Goal: Complete application form: Complete application form

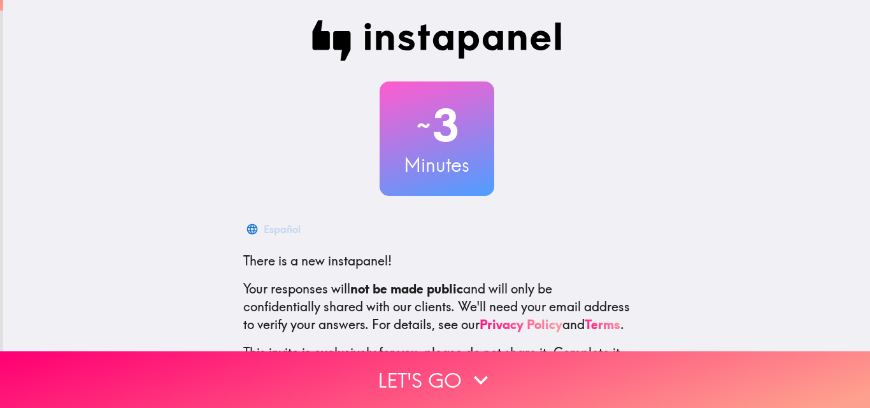
scroll to position [122, 0]
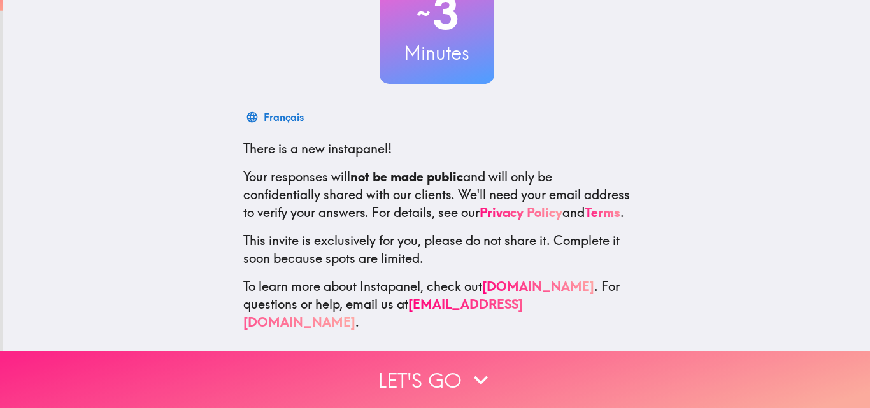
click at [389, 377] on button "Let's go" at bounding box center [435, 380] width 870 height 57
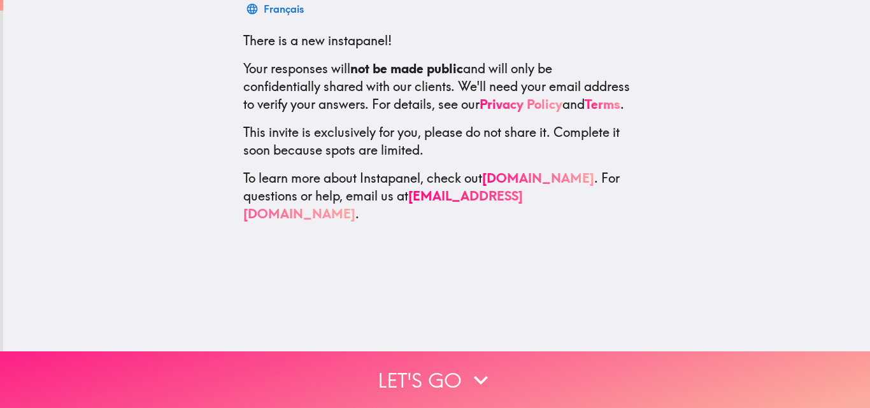
scroll to position [0, 0]
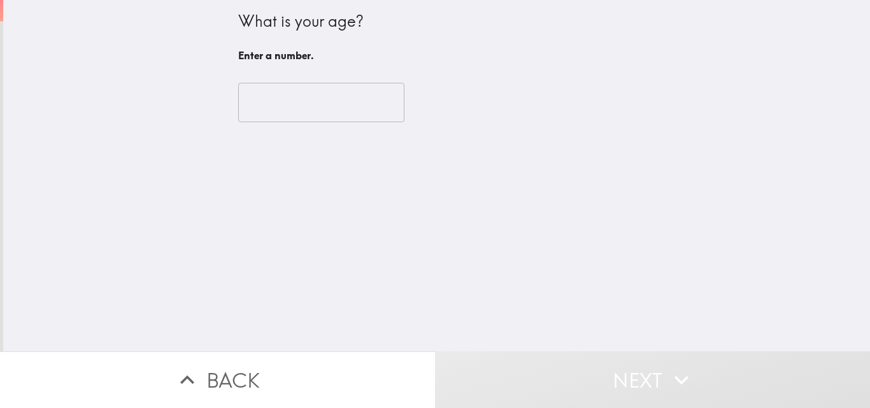
click at [262, 112] on input "number" at bounding box center [321, 102] width 166 height 39
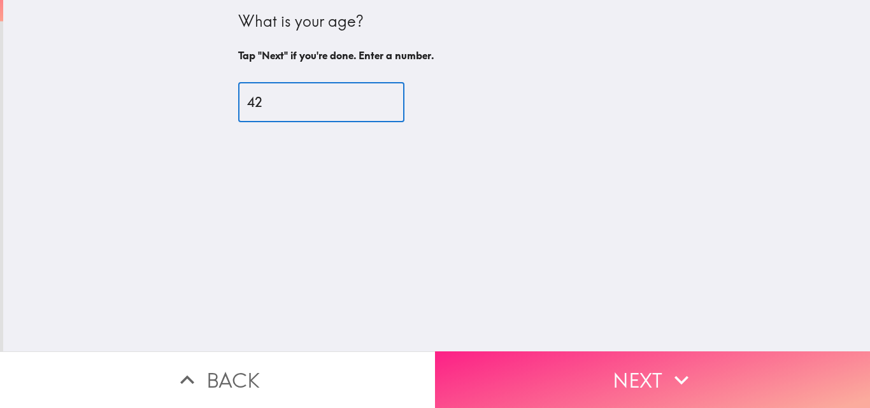
type input "42"
click at [559, 371] on button "Next" at bounding box center [652, 380] width 435 height 57
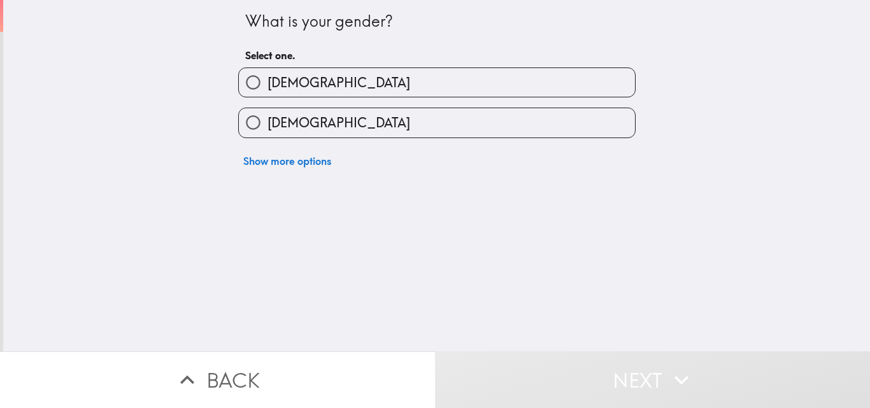
click at [275, 89] on span "[DEMOGRAPHIC_DATA]" at bounding box center [339, 83] width 143 height 18
click at [268, 89] on input "[DEMOGRAPHIC_DATA]" at bounding box center [253, 82] width 29 height 29
radio input "true"
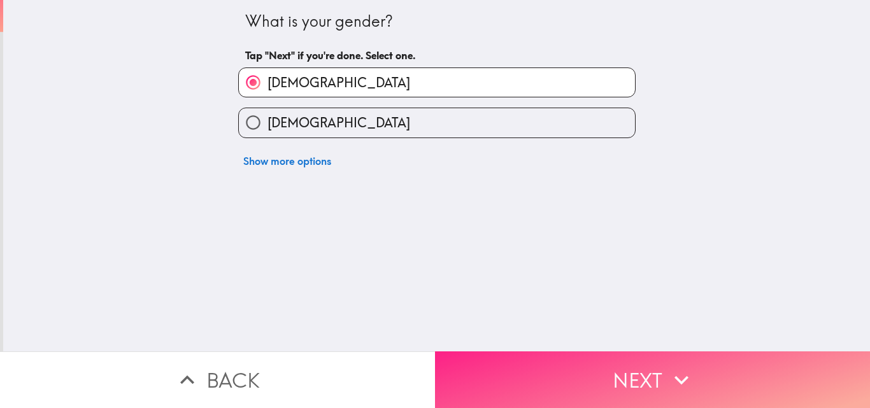
click at [503, 377] on button "Next" at bounding box center [652, 380] width 435 height 57
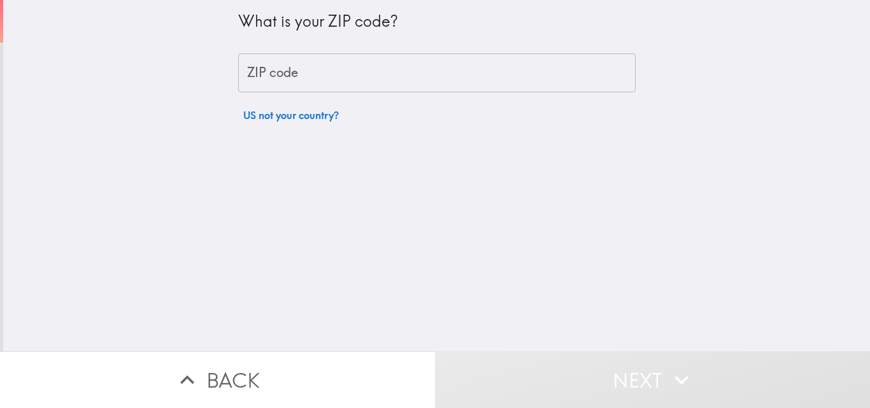
click at [272, 71] on input "ZIP code" at bounding box center [436, 73] width 397 height 39
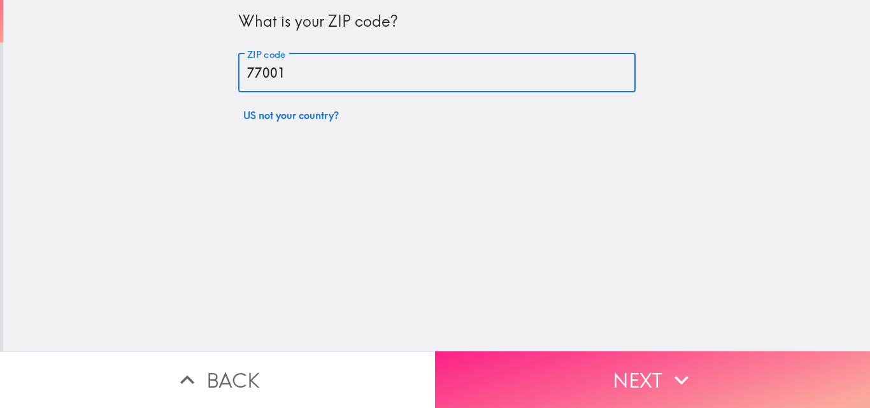
type input "77001"
click at [625, 376] on button "Next" at bounding box center [652, 380] width 435 height 57
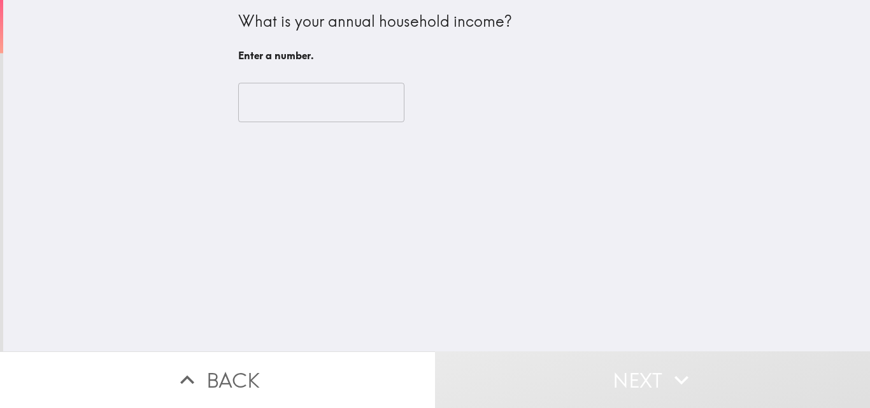
click at [265, 93] on input "number" at bounding box center [321, 102] width 166 height 39
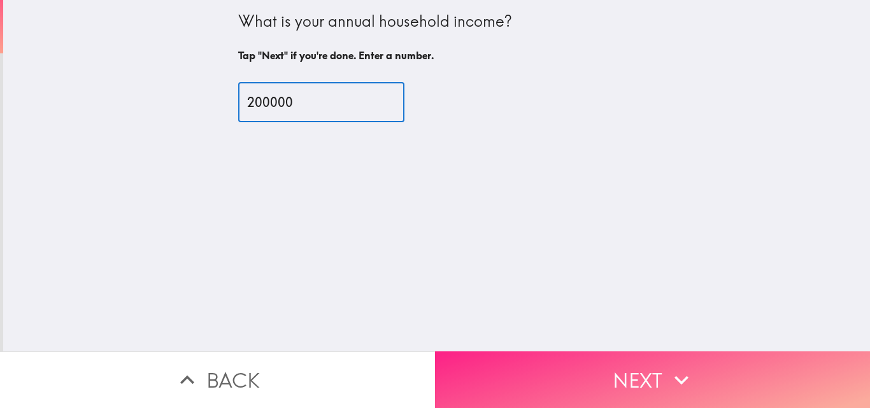
type input "200000"
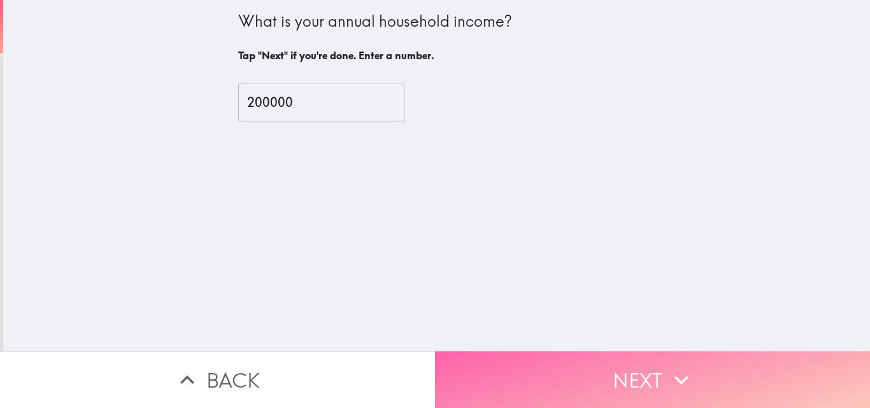
click at [504, 370] on button "Next" at bounding box center [652, 380] width 435 height 57
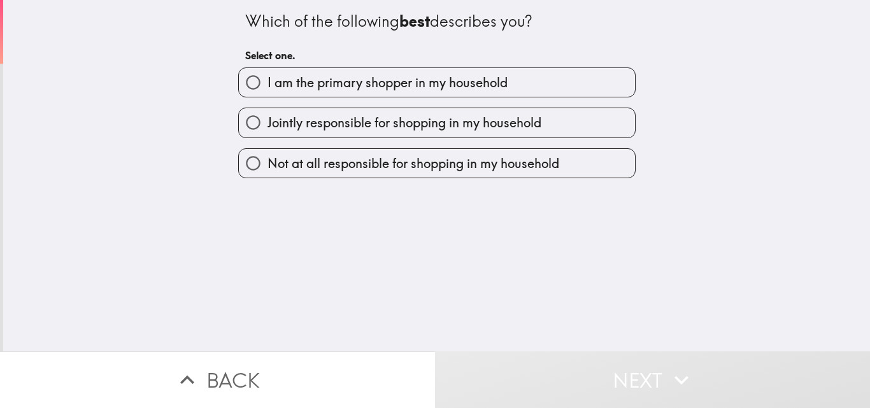
click at [268, 68] on div "I am the primary shopper in my household" at bounding box center [436, 83] width 397 height 30
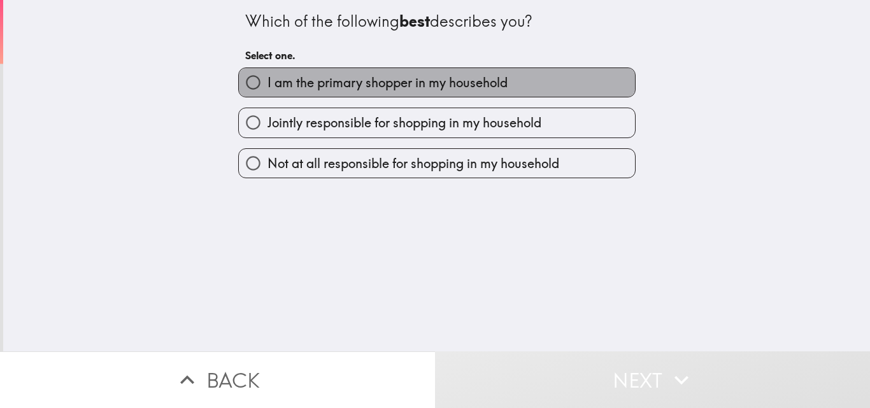
click at [294, 90] on span "I am the primary shopper in my household" at bounding box center [388, 83] width 240 height 18
click at [268, 90] on input "I am the primary shopper in my household" at bounding box center [253, 82] width 29 height 29
radio input "true"
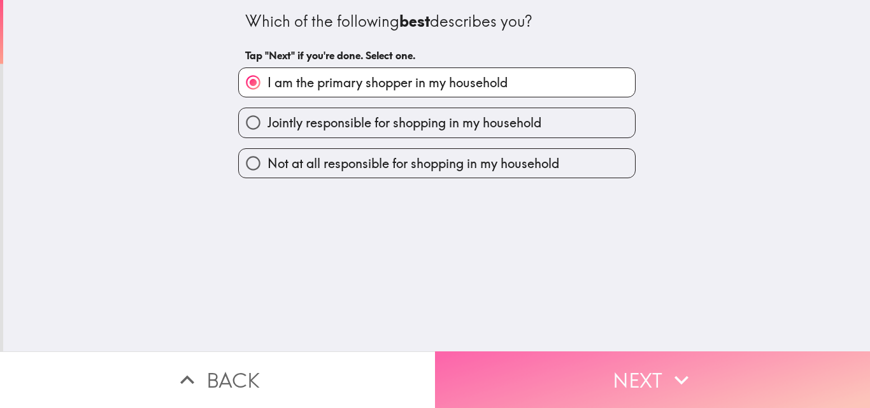
click at [476, 374] on button "Next" at bounding box center [652, 380] width 435 height 57
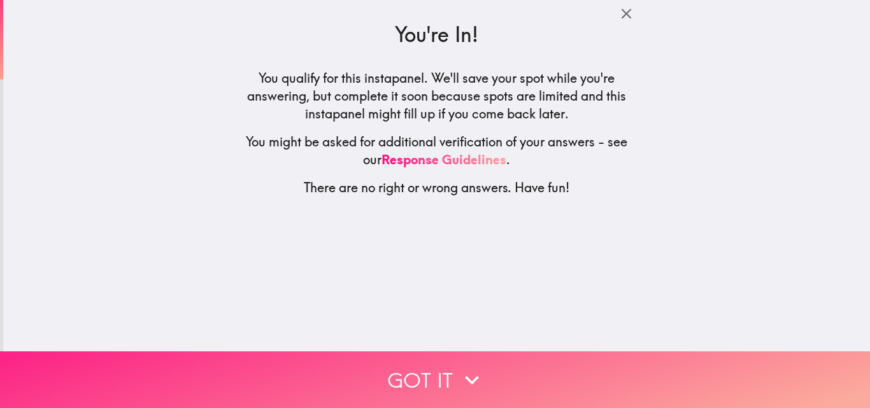
click at [425, 375] on button "Got it" at bounding box center [435, 380] width 870 height 57
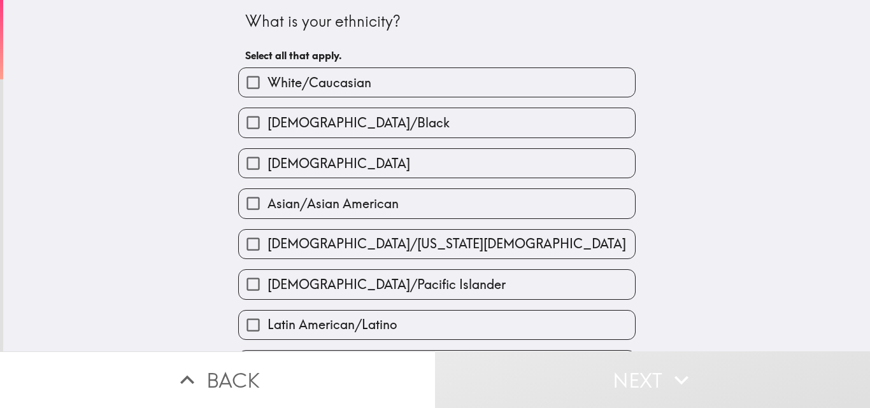
click at [273, 83] on span "White/Caucasian" at bounding box center [320, 83] width 104 height 18
click at [268, 83] on input "White/Caucasian" at bounding box center [253, 82] width 29 height 29
checkbox input "true"
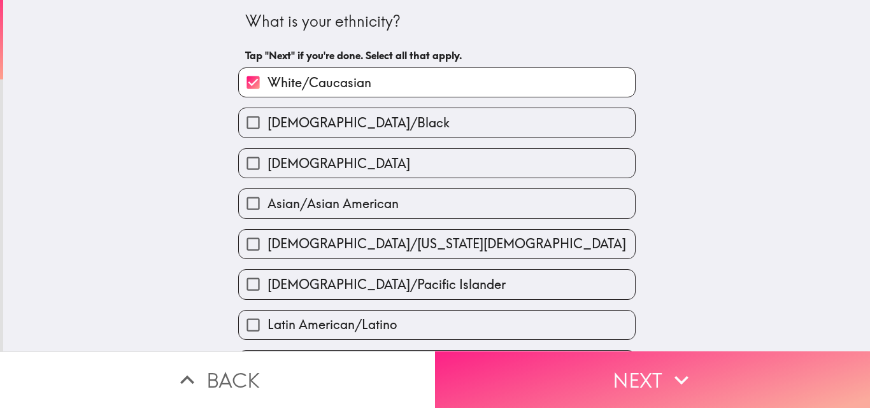
click at [526, 367] on button "Next" at bounding box center [652, 380] width 435 height 57
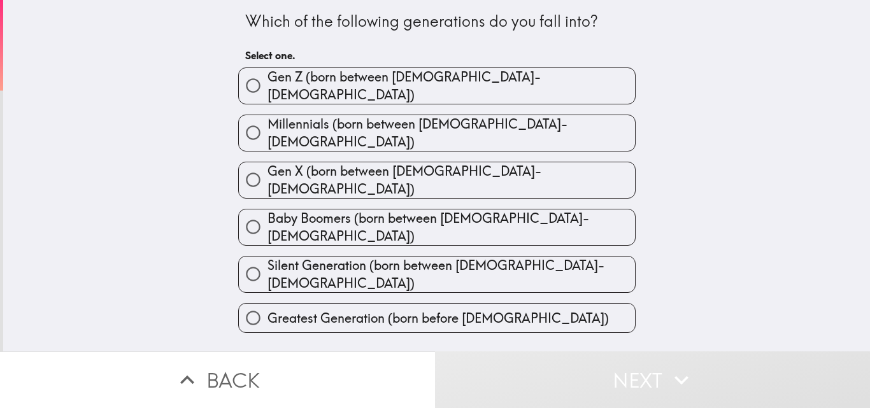
click at [339, 130] on span "Millennials (born between [DEMOGRAPHIC_DATA]-[DEMOGRAPHIC_DATA])" at bounding box center [452, 133] width 368 height 36
click at [268, 130] on input "Millennials (born between [DEMOGRAPHIC_DATA]-[DEMOGRAPHIC_DATA])" at bounding box center [253, 132] width 29 height 29
radio input "true"
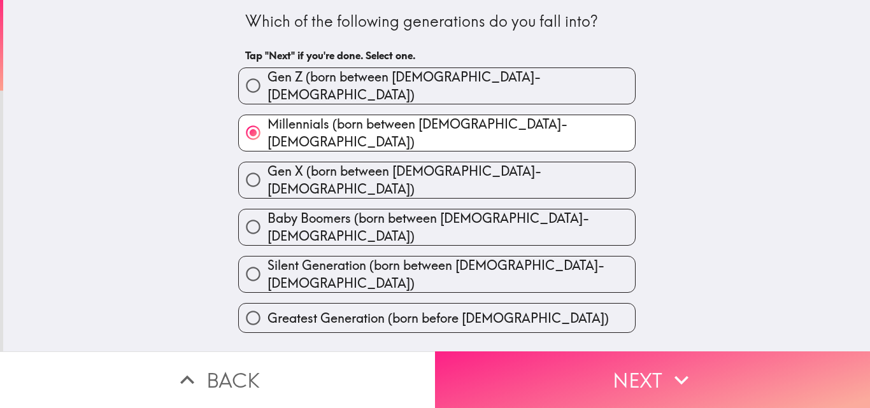
click at [508, 381] on button "Next" at bounding box center [652, 380] width 435 height 57
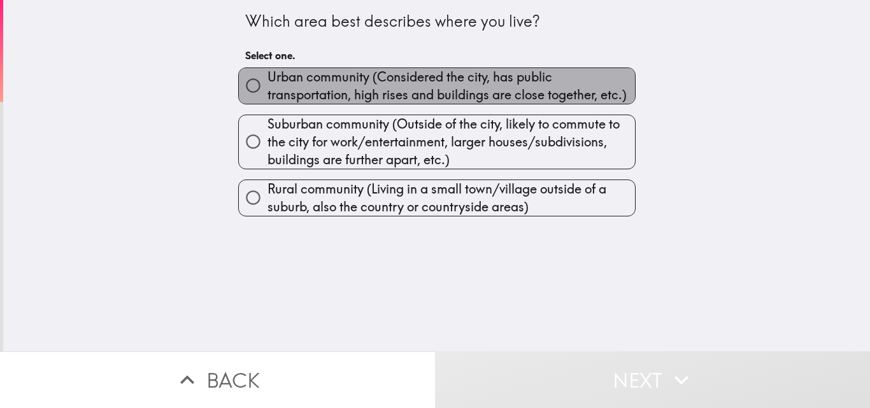
click at [305, 84] on span "Urban community (Considered the city, has public transportation, high rises and…" at bounding box center [452, 86] width 368 height 36
click at [268, 84] on input "Urban community (Considered the city, has public transportation, high rises and…" at bounding box center [253, 85] width 29 height 29
radio input "true"
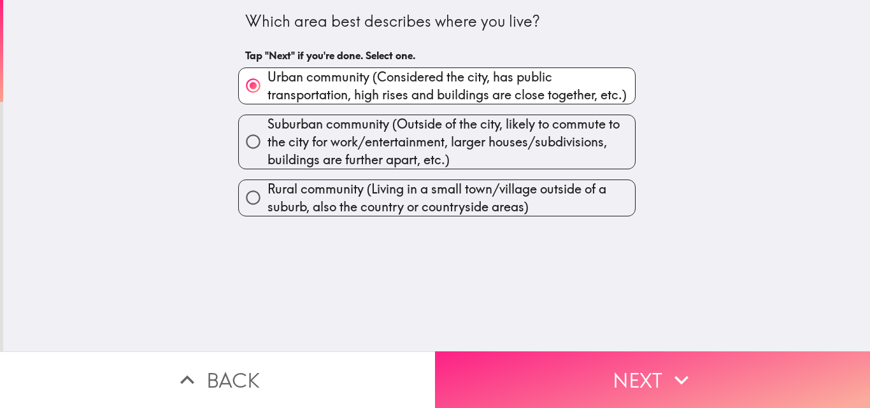
click at [547, 384] on button "Next" at bounding box center [652, 380] width 435 height 57
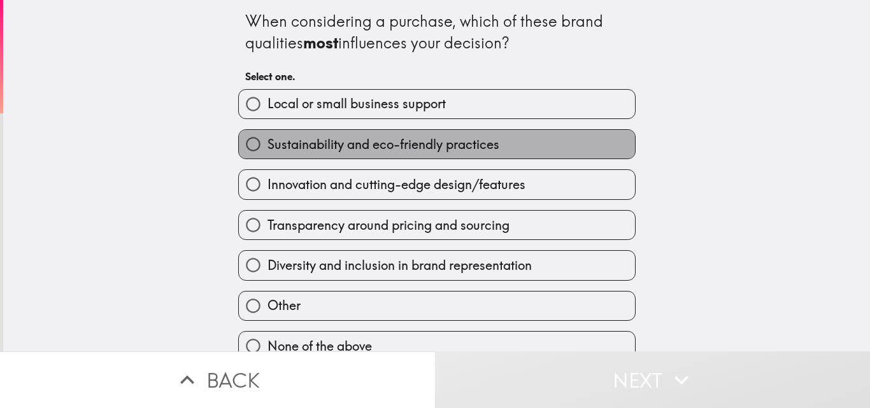
click at [307, 144] on span "Sustainability and eco-friendly practices" at bounding box center [384, 145] width 232 height 18
click at [268, 144] on input "Sustainability and eco-friendly practices" at bounding box center [253, 144] width 29 height 29
radio input "true"
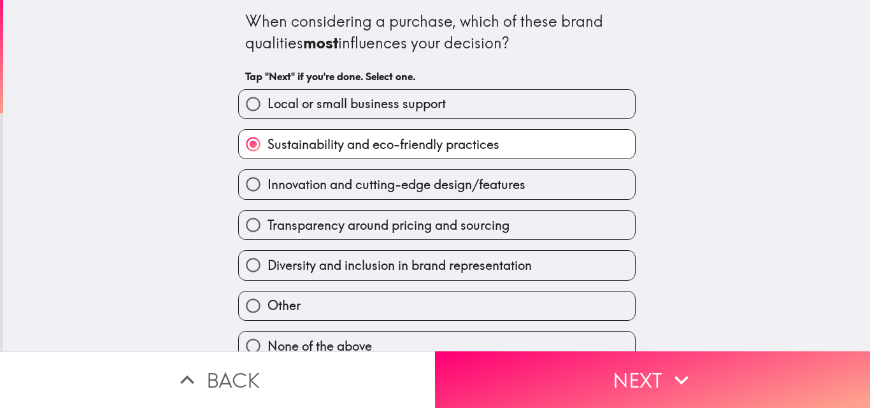
click at [306, 185] on span "Innovation and cutting-edge design/features" at bounding box center [397, 185] width 258 height 18
click at [268, 185] on input "Innovation and cutting-edge design/features" at bounding box center [253, 184] width 29 height 29
radio input "true"
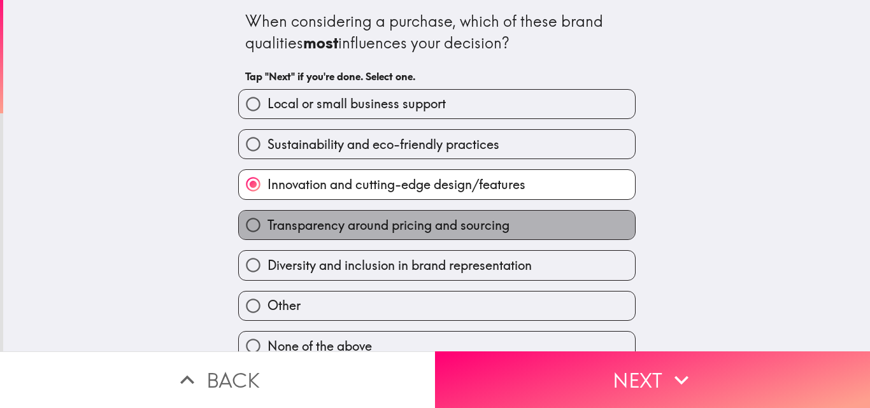
click at [304, 236] on label "Transparency around pricing and sourcing" at bounding box center [437, 225] width 396 height 29
click at [268, 236] on input "Transparency around pricing and sourcing" at bounding box center [253, 225] width 29 height 29
radio input "true"
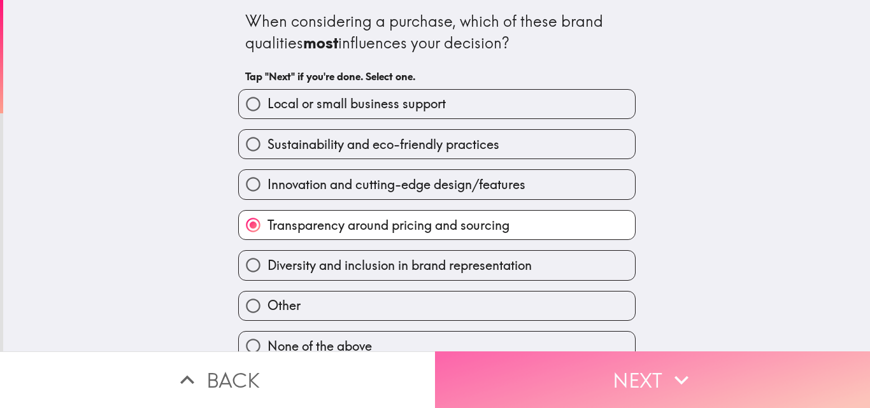
click at [479, 387] on button "Next" at bounding box center [652, 380] width 435 height 57
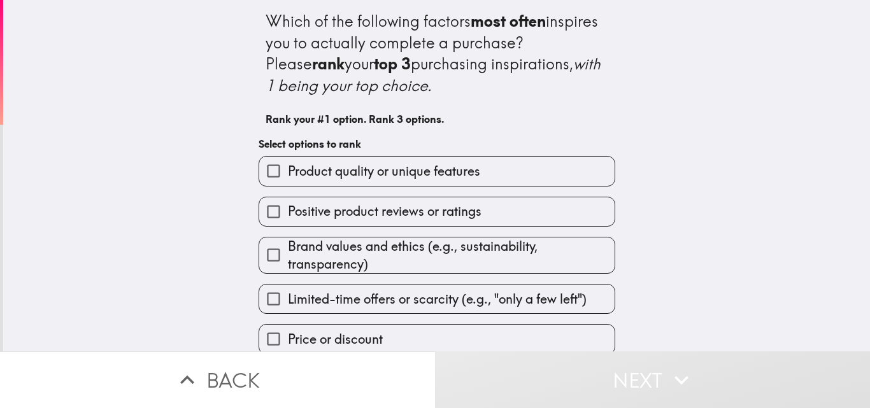
click at [300, 169] on span "Product quality or unique features" at bounding box center [384, 171] width 192 height 18
click at [288, 169] on input "Product quality or unique features" at bounding box center [273, 171] width 29 height 29
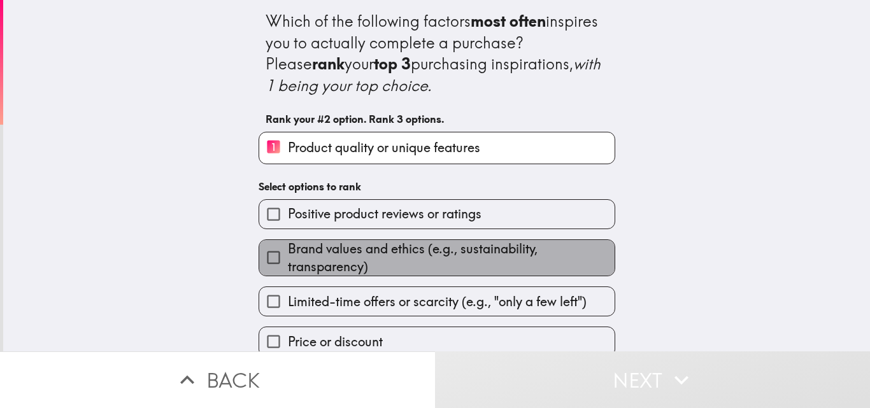
click at [288, 253] on span "Brand values and ethics (e.g., sustainability, transparency)" at bounding box center [451, 258] width 327 height 36
click at [288, 253] on input "Brand values and ethics (e.g., sustainability, transparency)" at bounding box center [273, 257] width 29 height 29
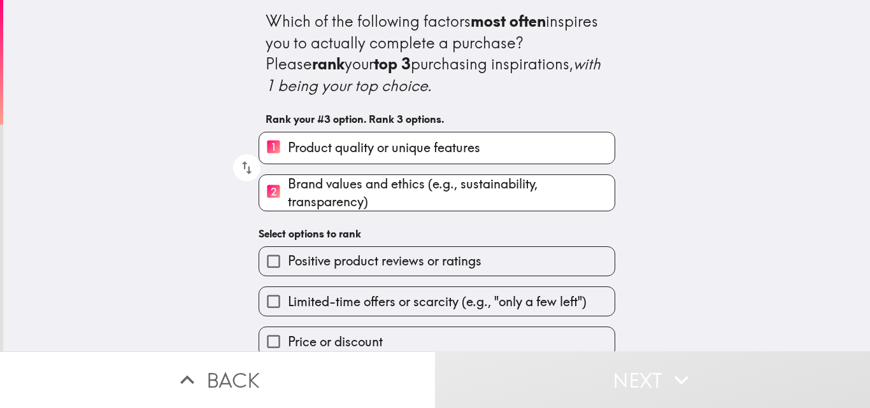
click at [288, 299] on span "Limited-time offers or scarcity (e.g., "only a few left")" at bounding box center [437, 302] width 299 height 18
click at [288, 299] on input "Limited-time offers or scarcity (e.g., "only a few left")" at bounding box center [273, 301] width 29 height 29
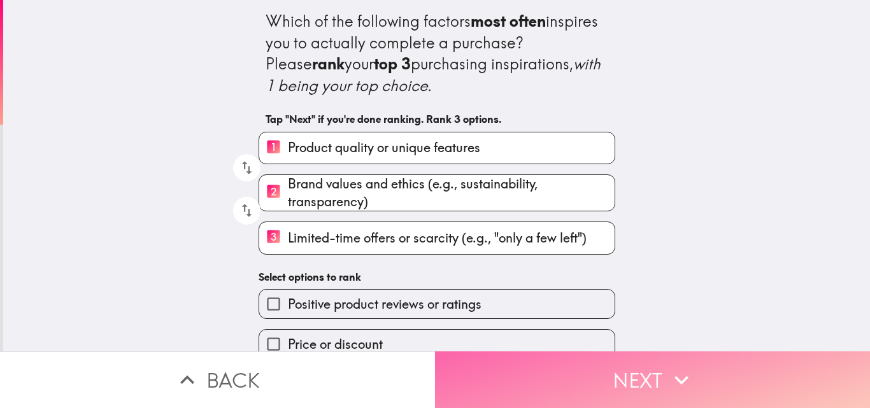
click at [546, 385] on button "Next" at bounding box center [652, 380] width 435 height 57
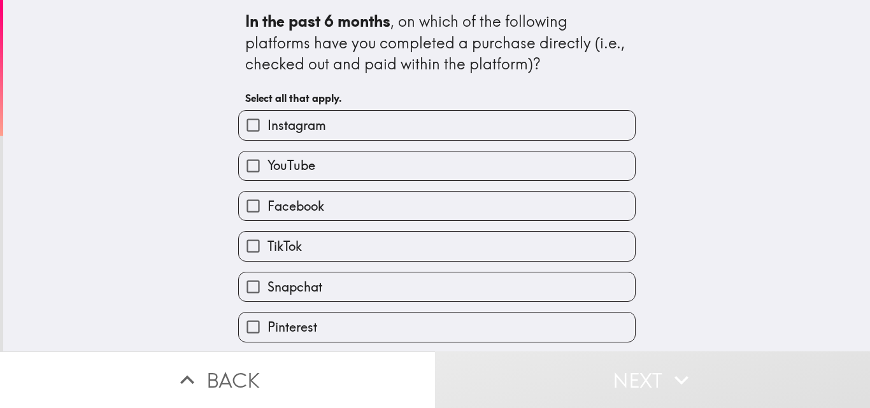
click at [271, 168] on span "YouTube" at bounding box center [292, 166] width 48 height 18
click at [268, 168] on input "YouTube" at bounding box center [253, 166] width 29 height 29
checkbox input "true"
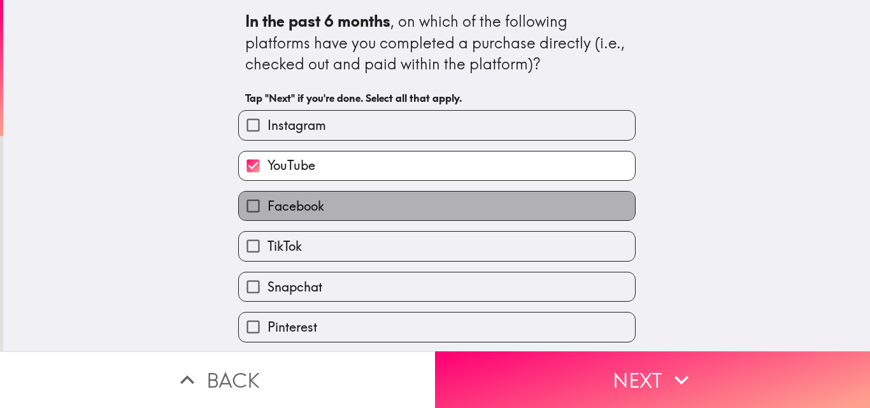
click at [272, 206] on span "Facebook" at bounding box center [296, 206] width 57 height 18
click at [268, 206] on input "Facebook" at bounding box center [253, 206] width 29 height 29
checkbox input "true"
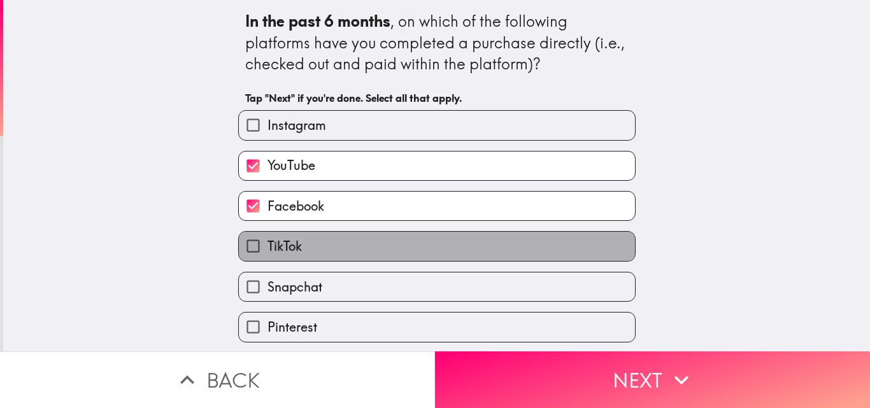
click at [272, 245] on span "TikTok" at bounding box center [285, 247] width 34 height 18
click at [268, 245] on input "TikTok" at bounding box center [253, 246] width 29 height 29
checkbox input "true"
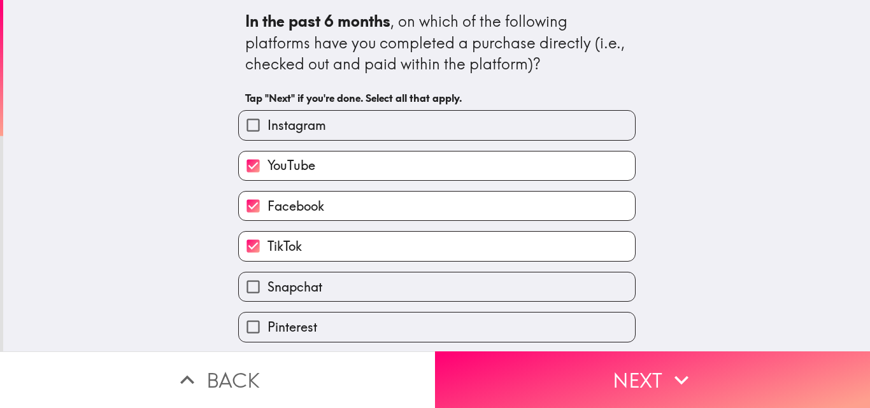
click at [271, 291] on span "Snapchat" at bounding box center [295, 287] width 55 height 18
click at [268, 291] on input "Snapchat" at bounding box center [253, 287] width 29 height 29
checkbox input "true"
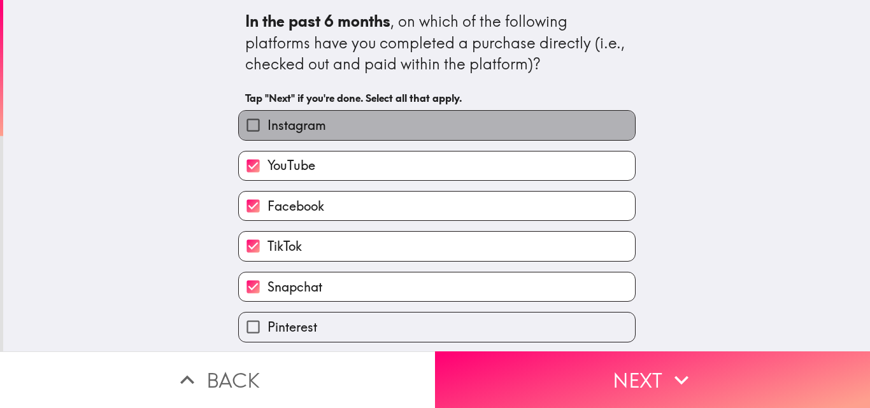
click at [283, 129] on span "Instagram" at bounding box center [297, 126] width 59 height 18
click at [268, 129] on input "Instagram" at bounding box center [253, 125] width 29 height 29
checkbox input "true"
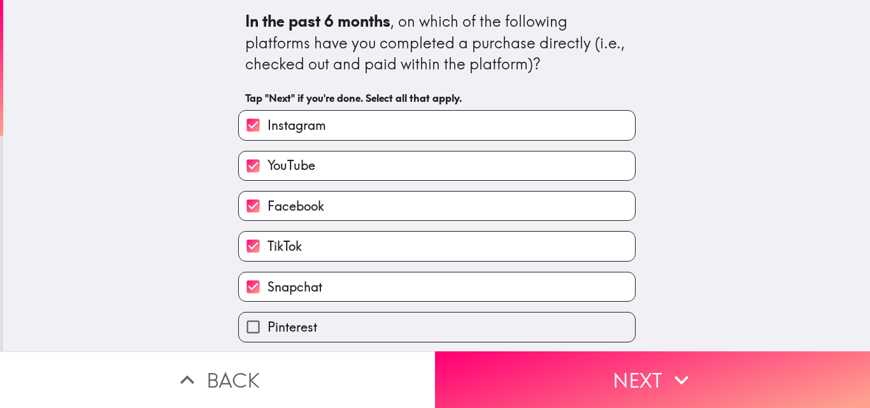
scroll to position [41, 0]
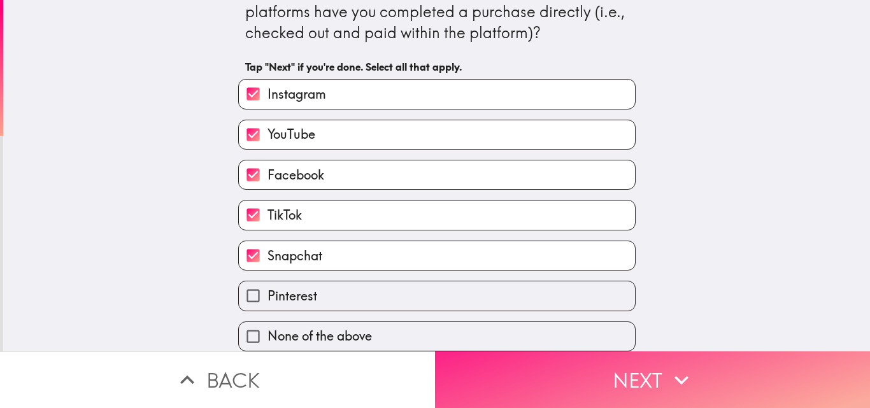
click at [488, 357] on button "Next" at bounding box center [652, 380] width 435 height 57
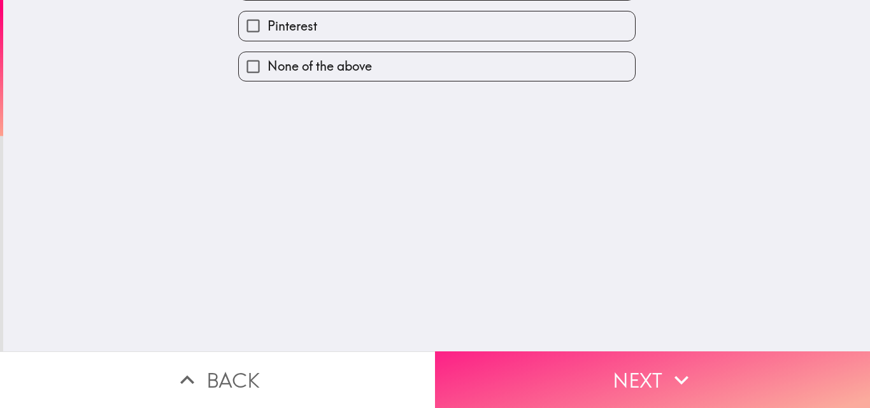
scroll to position [0, 0]
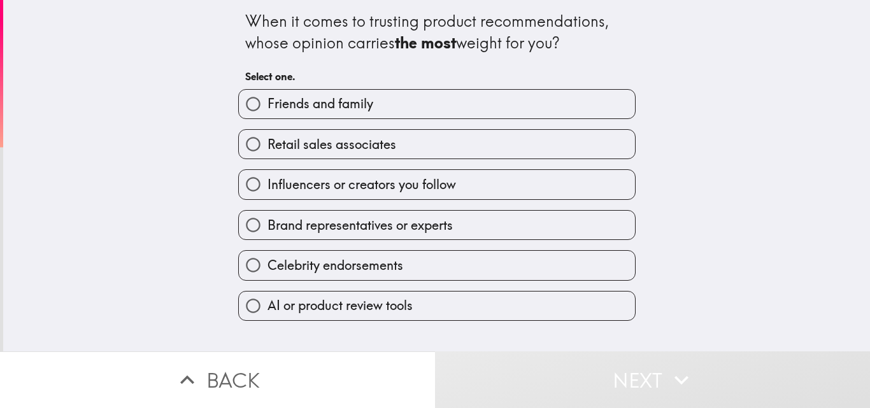
click at [294, 103] on span "Friends and family" at bounding box center [321, 104] width 106 height 18
click at [268, 103] on input "Friends and family" at bounding box center [253, 104] width 29 height 29
radio input "true"
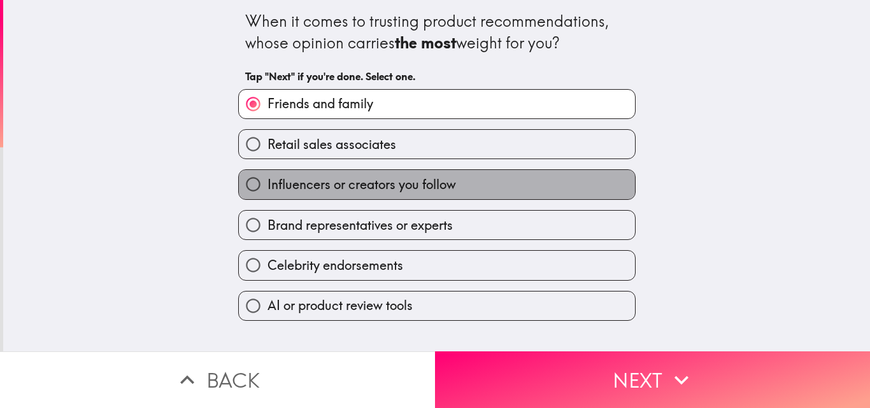
drag, startPoint x: 301, startPoint y: 175, endPoint x: 403, endPoint y: 255, distance: 130.2
click at [301, 175] on label "Influencers or creators you follow" at bounding box center [437, 184] width 396 height 29
click at [268, 175] on input "Influencers or creators you follow" at bounding box center [253, 184] width 29 height 29
radio input "true"
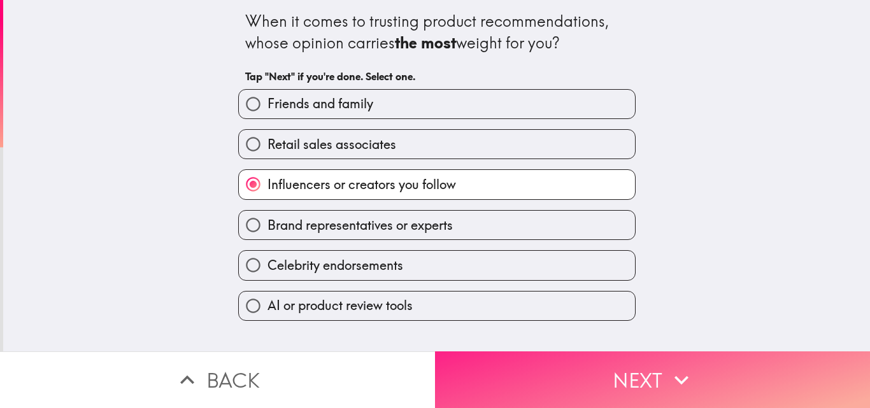
click at [496, 388] on button "Next" at bounding box center [652, 380] width 435 height 57
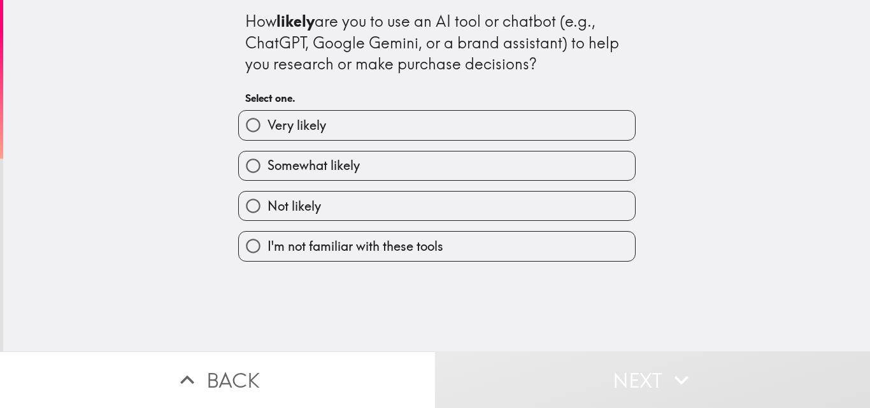
click at [295, 125] on span "Very likely" at bounding box center [297, 126] width 59 height 18
click at [268, 125] on input "Very likely" at bounding box center [253, 125] width 29 height 29
radio input "true"
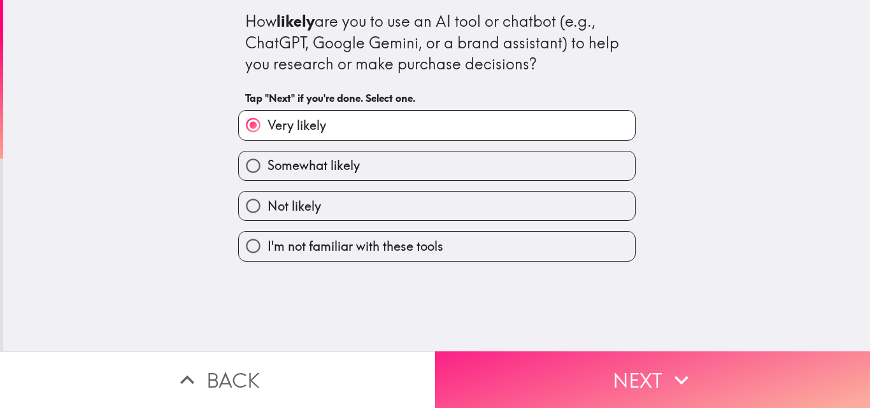
click at [523, 390] on button "Next" at bounding box center [652, 380] width 435 height 57
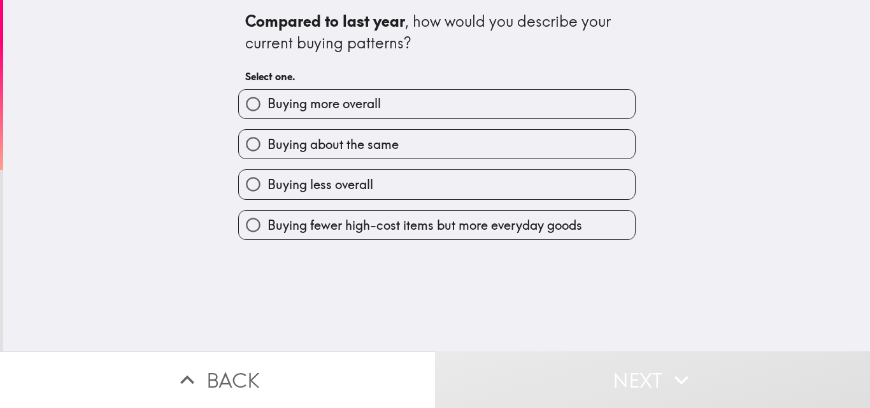
click at [296, 97] on span "Buying more overall" at bounding box center [324, 104] width 113 height 18
click at [268, 97] on input "Buying more overall" at bounding box center [253, 104] width 29 height 29
radio input "true"
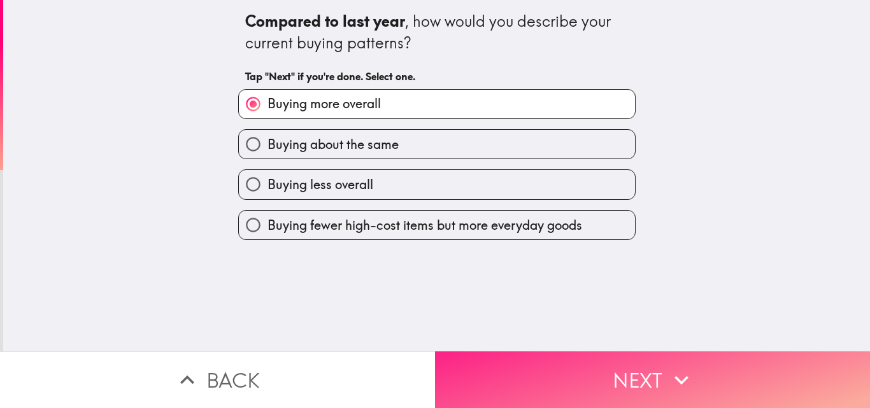
click at [523, 377] on button "Next" at bounding box center [652, 380] width 435 height 57
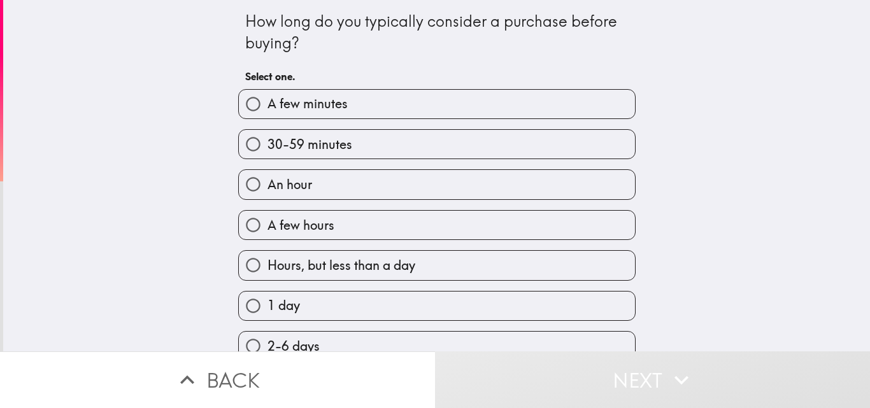
click at [305, 145] on span "30-59 minutes" at bounding box center [310, 145] width 85 height 18
click at [268, 145] on input "30-59 minutes" at bounding box center [253, 144] width 29 height 29
radio input "true"
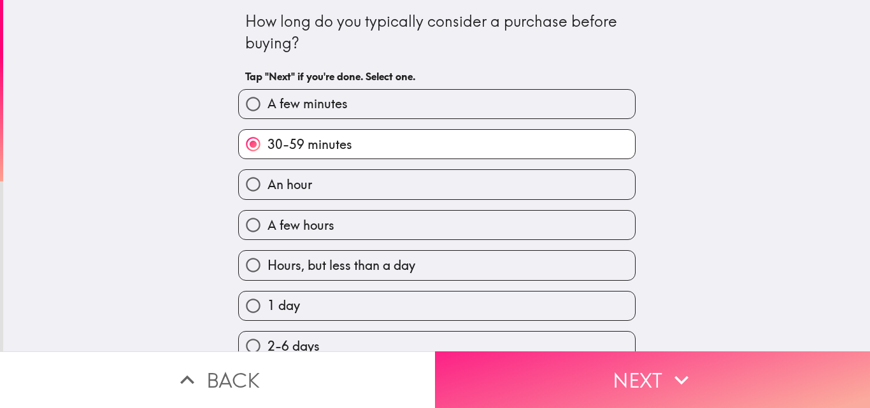
click at [504, 373] on button "Next" at bounding box center [652, 380] width 435 height 57
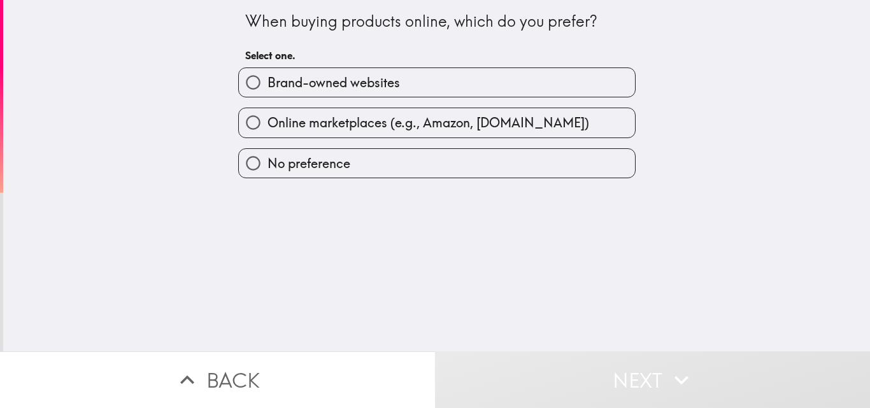
click at [275, 75] on span "Brand-owned websites" at bounding box center [334, 83] width 132 height 18
click at [268, 75] on input "Brand-owned websites" at bounding box center [253, 82] width 29 height 29
radio input "true"
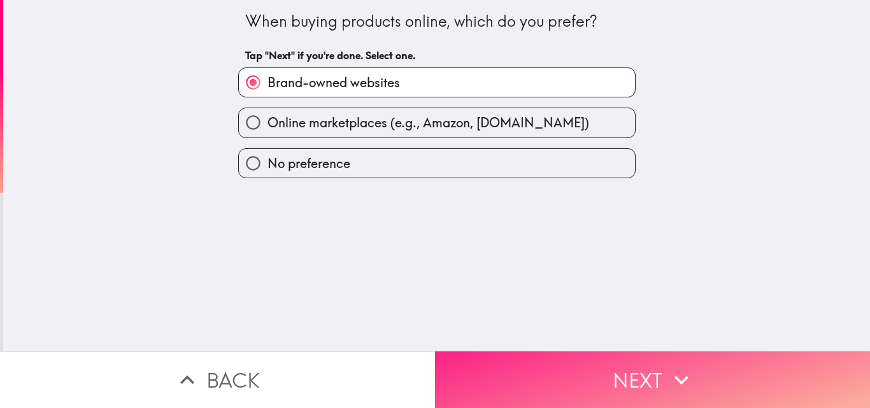
click at [485, 362] on button "Next" at bounding box center [652, 380] width 435 height 57
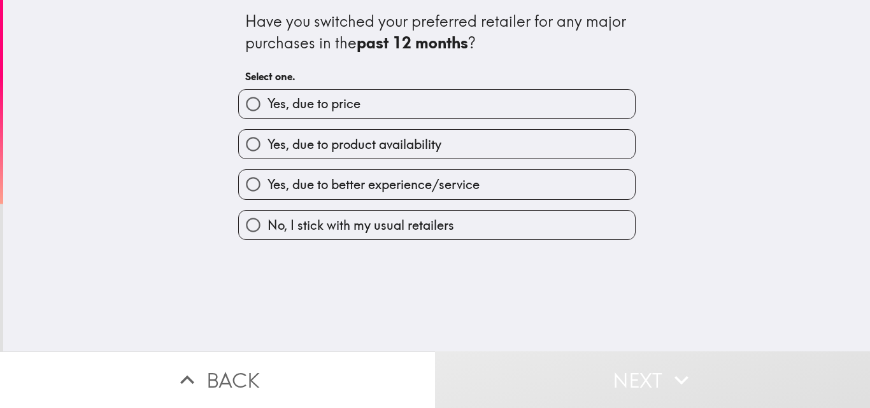
click at [305, 103] on span "Yes, due to price" at bounding box center [314, 104] width 93 height 18
click at [268, 103] on input "Yes, due to price" at bounding box center [253, 104] width 29 height 29
radio input "true"
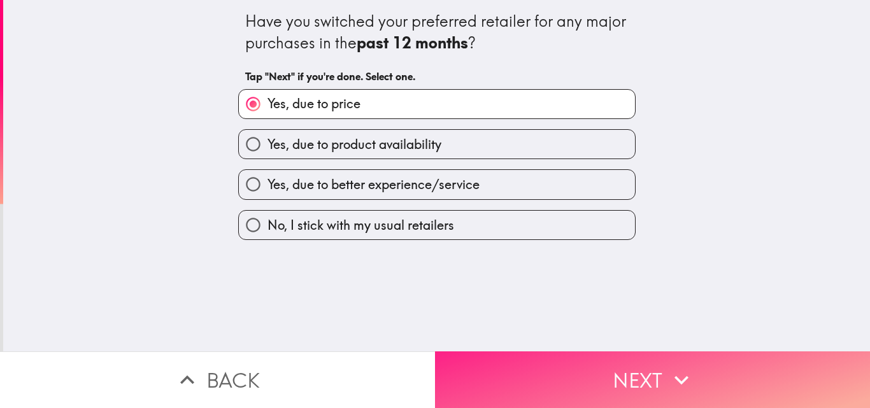
click at [492, 362] on button "Next" at bounding box center [652, 380] width 435 height 57
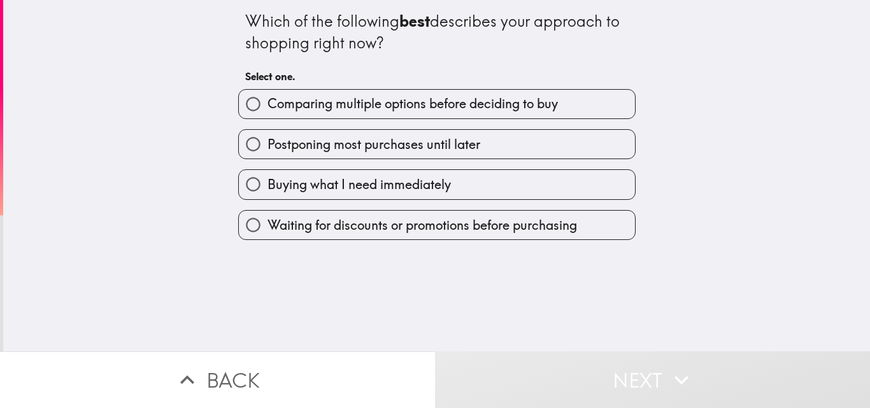
click at [302, 117] on label "Comparing multiple options before deciding to buy" at bounding box center [437, 104] width 396 height 29
click at [268, 117] on input "Comparing multiple options before deciding to buy" at bounding box center [253, 104] width 29 height 29
radio input "true"
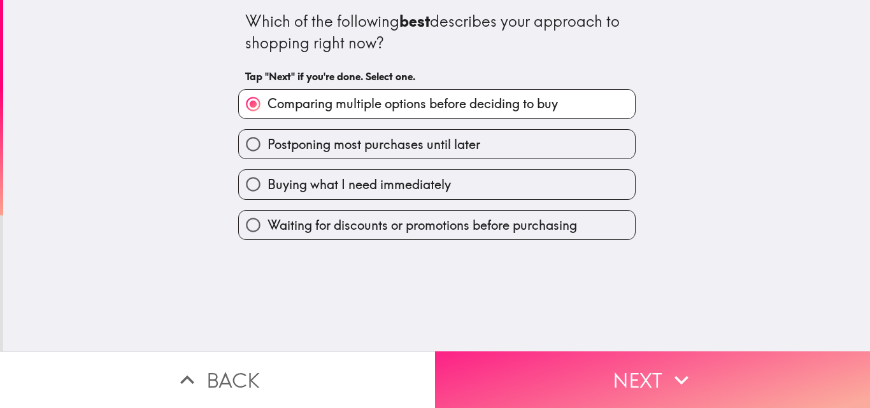
click at [478, 376] on button "Next" at bounding box center [652, 380] width 435 height 57
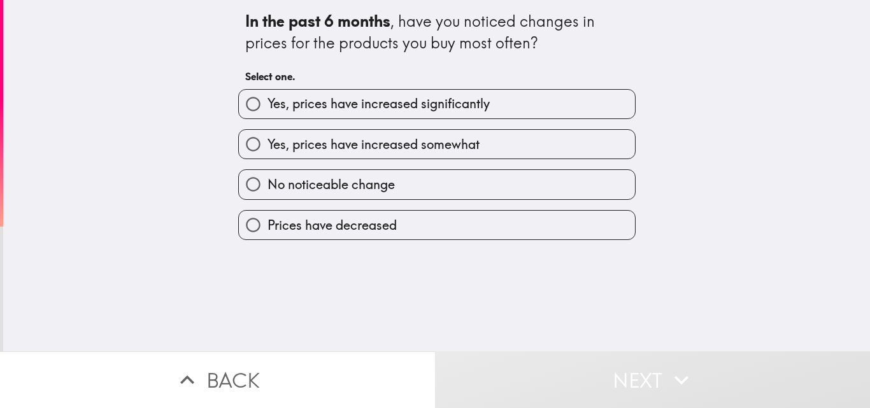
click at [323, 118] on div "Yes, prices have increased significantly" at bounding box center [436, 104] width 397 height 30
click at [376, 112] on span "Yes, prices have increased significantly" at bounding box center [379, 104] width 222 height 18
click at [268, 112] on input "Yes, prices have increased significantly" at bounding box center [253, 104] width 29 height 29
radio input "true"
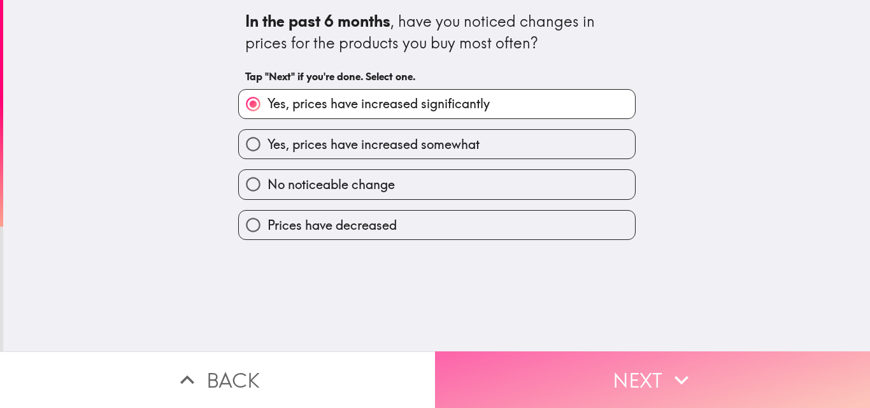
click at [497, 389] on button "Next" at bounding box center [652, 380] width 435 height 57
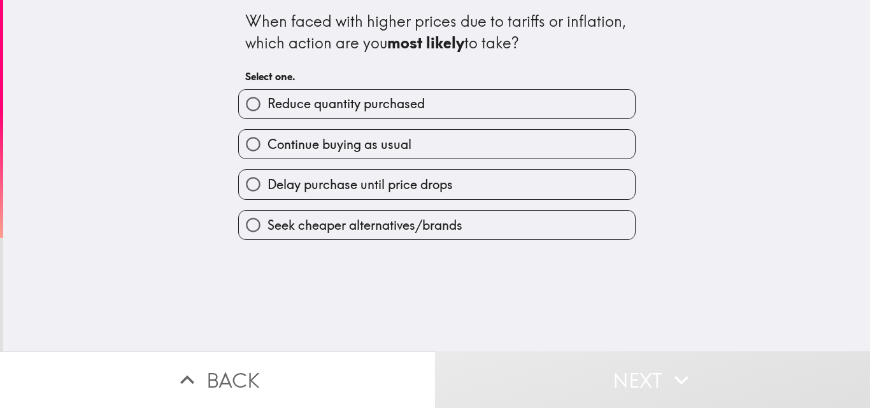
click at [297, 101] on span "Reduce quantity purchased" at bounding box center [346, 104] width 157 height 18
click at [268, 101] on input "Reduce quantity purchased" at bounding box center [253, 104] width 29 height 29
radio input "true"
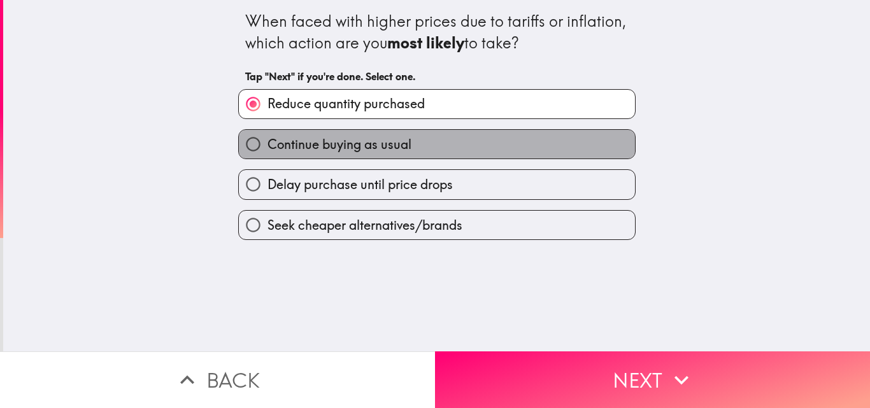
click at [334, 152] on span "Continue buying as usual" at bounding box center [340, 145] width 144 height 18
click at [268, 152] on input "Continue buying as usual" at bounding box center [253, 144] width 29 height 29
radio input "true"
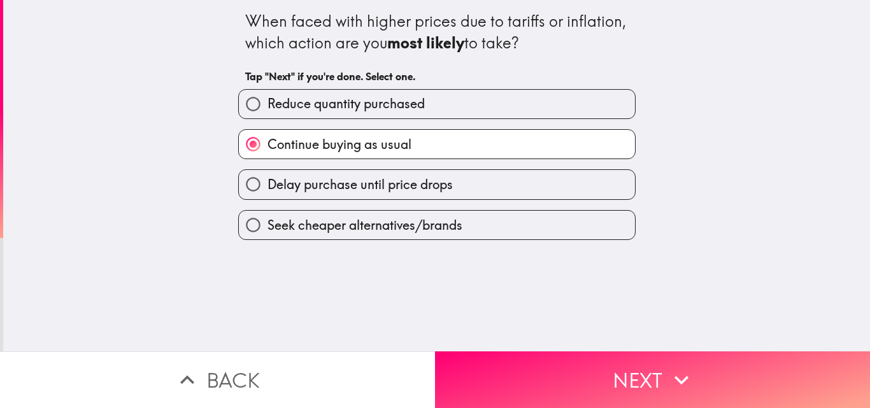
click at [473, 337] on div "When faced with higher prices due to tariffs or inflation, which action are you…" at bounding box center [436, 176] width 867 height 352
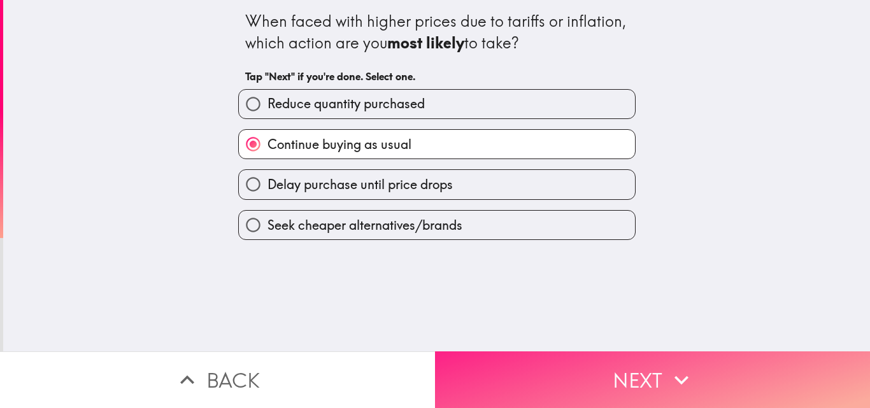
click at [473, 354] on button "Next" at bounding box center [652, 380] width 435 height 57
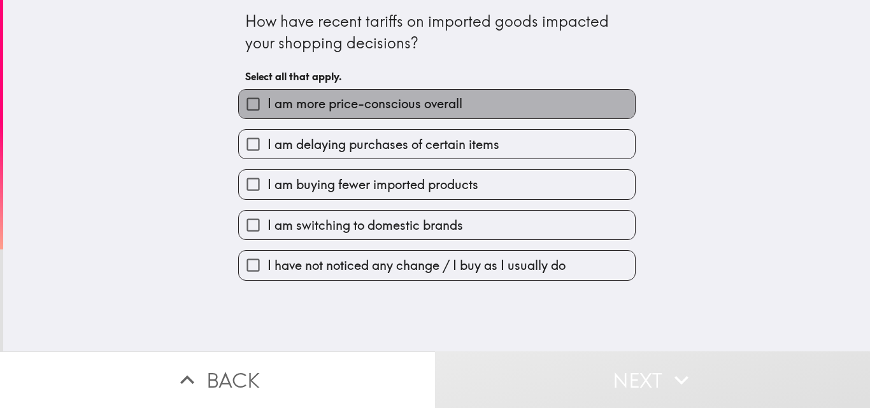
click at [310, 94] on label "I am more price-conscious overall" at bounding box center [437, 104] width 396 height 29
click at [268, 94] on input "I am more price-conscious overall" at bounding box center [253, 104] width 29 height 29
checkbox input "true"
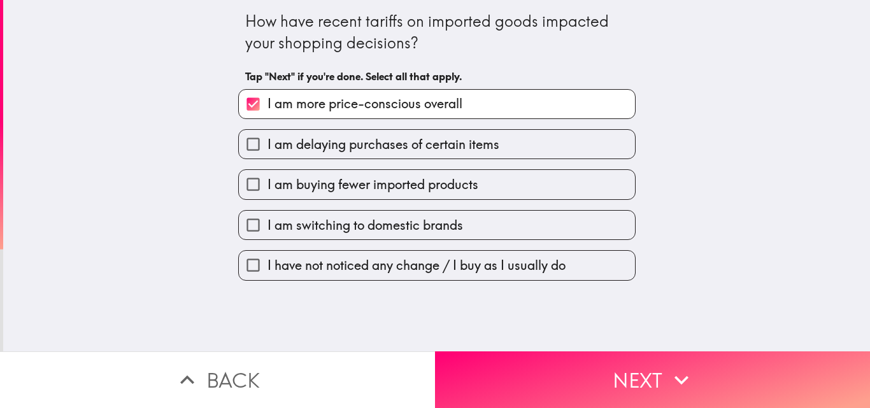
click at [300, 183] on span "I am buying fewer imported products" at bounding box center [373, 185] width 211 height 18
click at [268, 183] on input "I am buying fewer imported products" at bounding box center [253, 184] width 29 height 29
checkbox input "true"
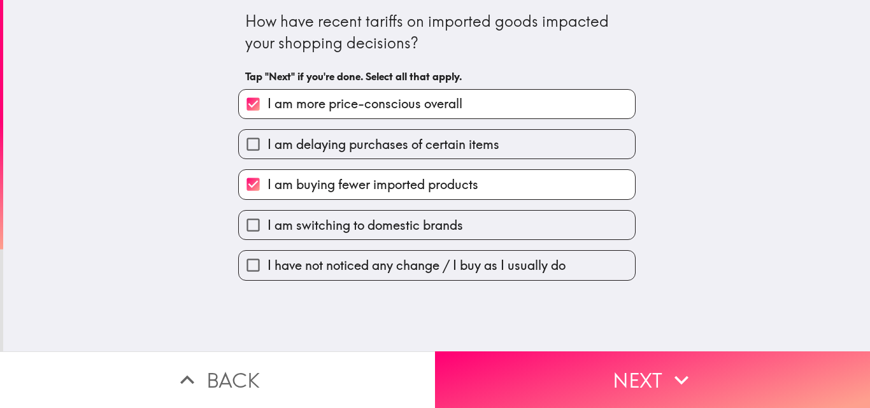
click at [289, 225] on span "I am switching to domestic brands" at bounding box center [366, 226] width 196 height 18
click at [268, 225] on input "I am switching to domestic brands" at bounding box center [253, 225] width 29 height 29
checkbox input "true"
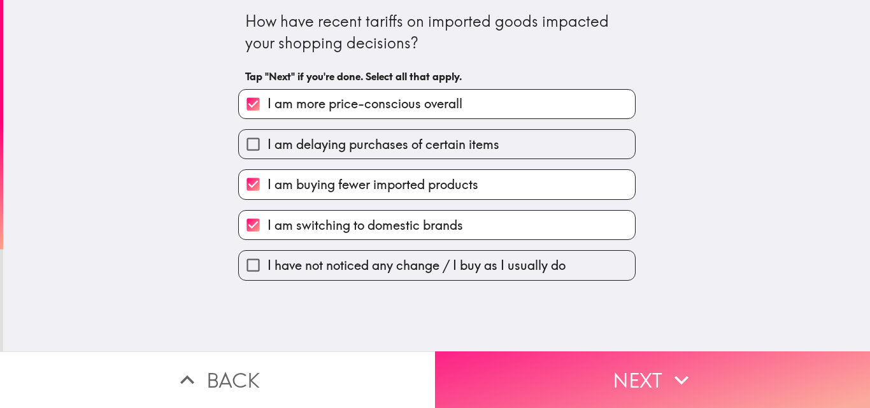
click at [527, 375] on button "Next" at bounding box center [652, 380] width 435 height 57
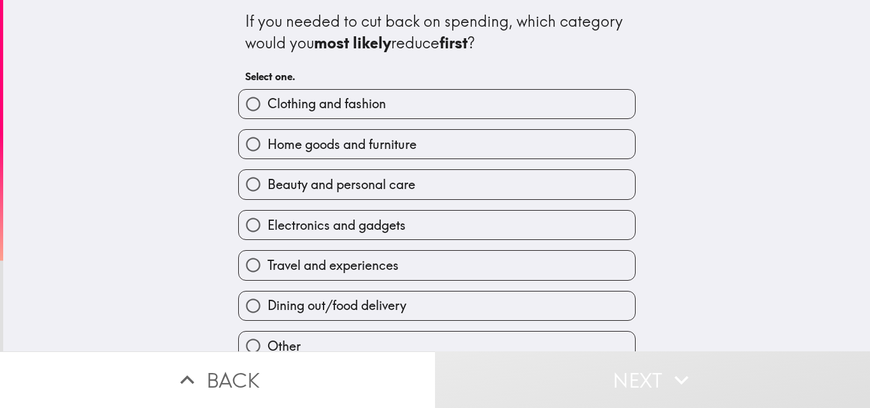
click at [301, 143] on span "Home goods and furniture" at bounding box center [342, 145] width 149 height 18
click at [268, 143] on input "Home goods and furniture" at bounding box center [253, 144] width 29 height 29
radio input "true"
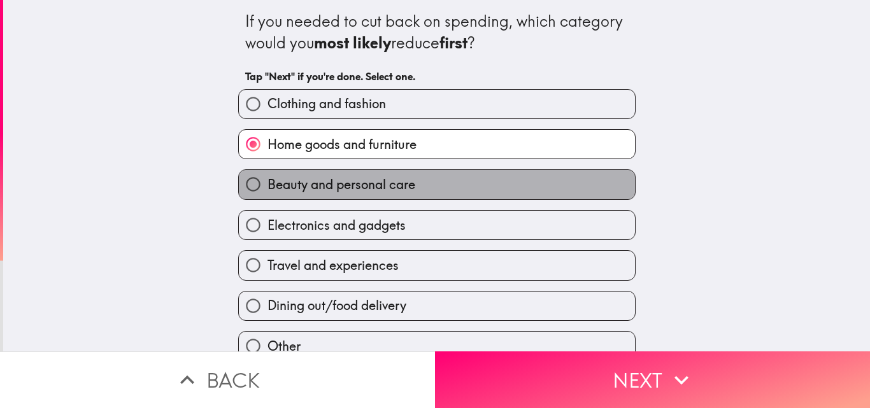
click at [301, 184] on span "Beauty and personal care" at bounding box center [342, 185] width 148 height 18
click at [268, 184] on input "Beauty and personal care" at bounding box center [253, 184] width 29 height 29
radio input "true"
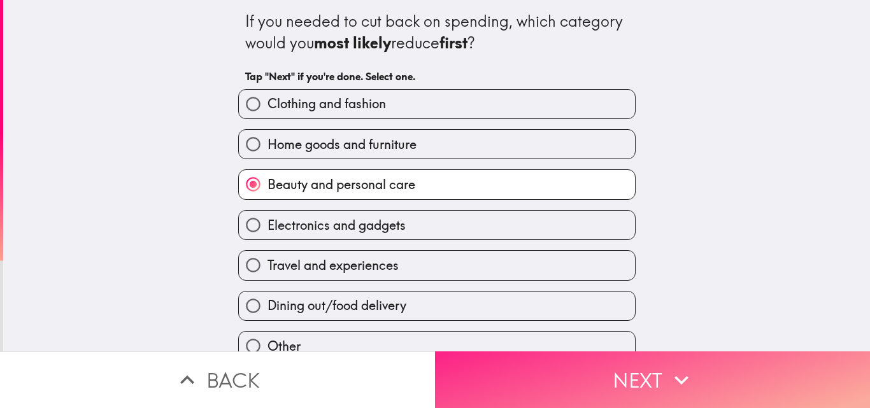
scroll to position [60, 0]
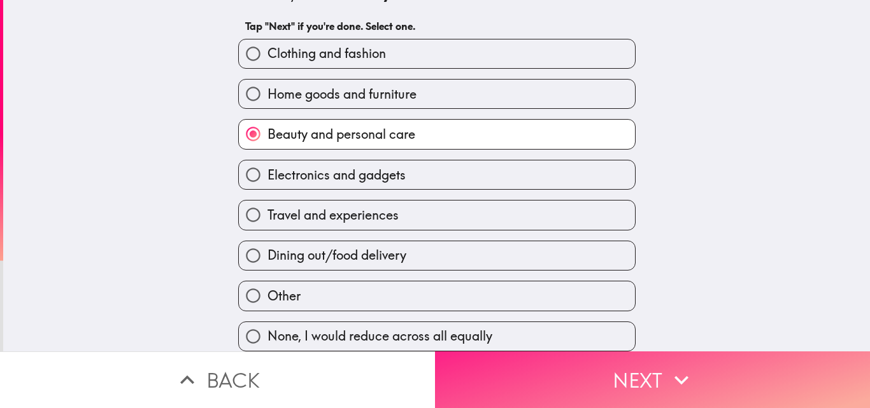
click at [511, 376] on button "Next" at bounding box center [652, 380] width 435 height 57
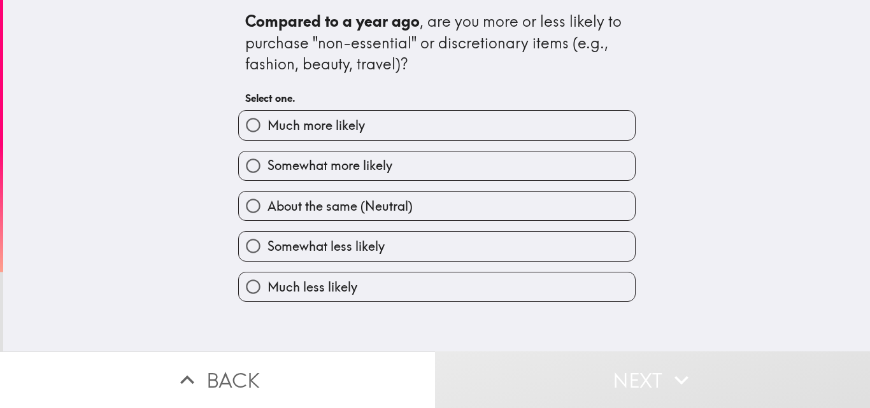
click at [331, 131] on span "Much more likely" at bounding box center [316, 126] width 97 height 18
click at [268, 131] on input "Much more likely" at bounding box center [253, 125] width 29 height 29
radio input "true"
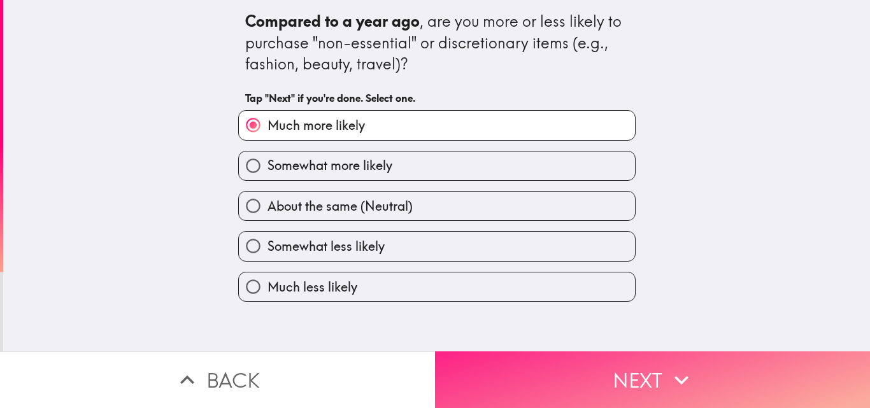
click at [515, 369] on button "Next" at bounding box center [652, 380] width 435 height 57
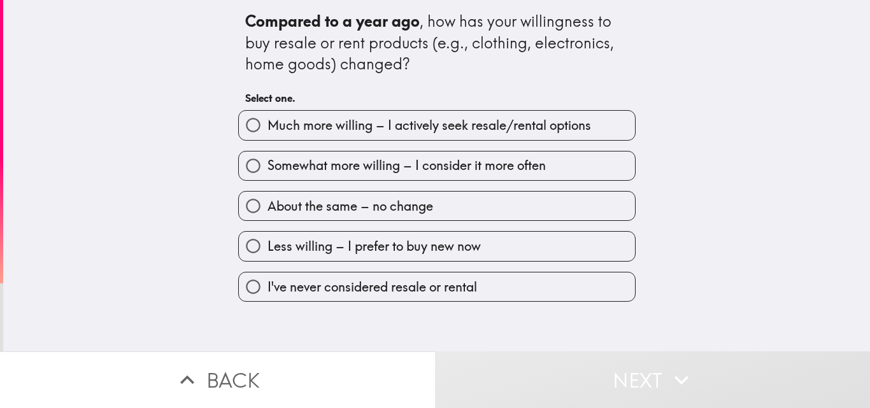
click at [313, 131] on span "Much more willing – I actively seek resale/rental options" at bounding box center [430, 126] width 324 height 18
click at [268, 131] on input "Much more willing – I actively seek resale/rental options" at bounding box center [253, 125] width 29 height 29
radio input "true"
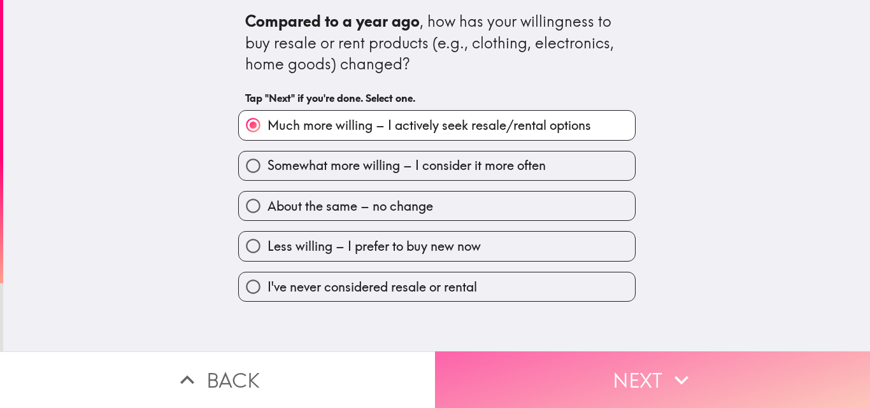
click at [523, 380] on button "Next" at bounding box center [652, 380] width 435 height 57
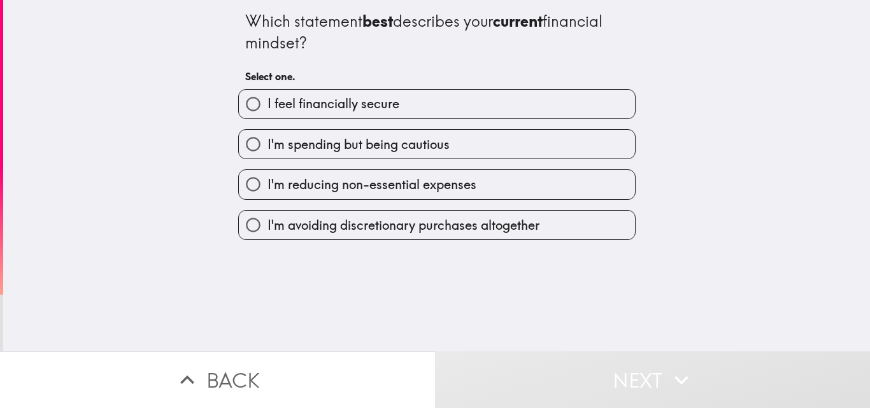
click at [294, 101] on span "I feel financially secure" at bounding box center [334, 104] width 132 height 18
click at [268, 101] on input "I feel financially secure" at bounding box center [253, 104] width 29 height 29
radio input "true"
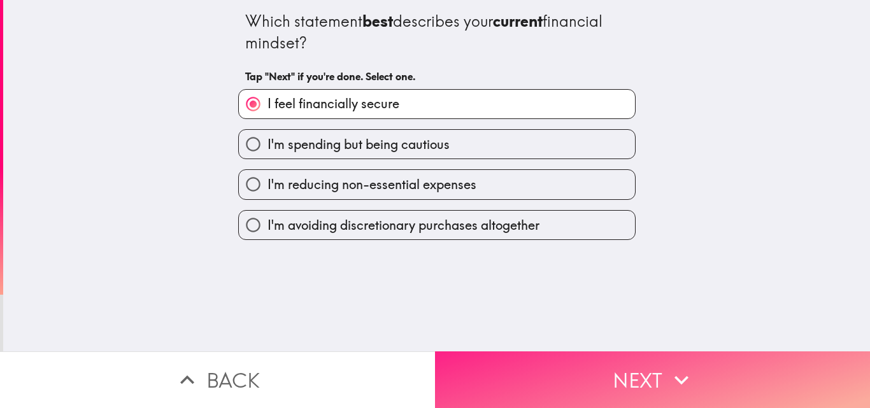
click at [509, 354] on button "Next" at bounding box center [652, 380] width 435 height 57
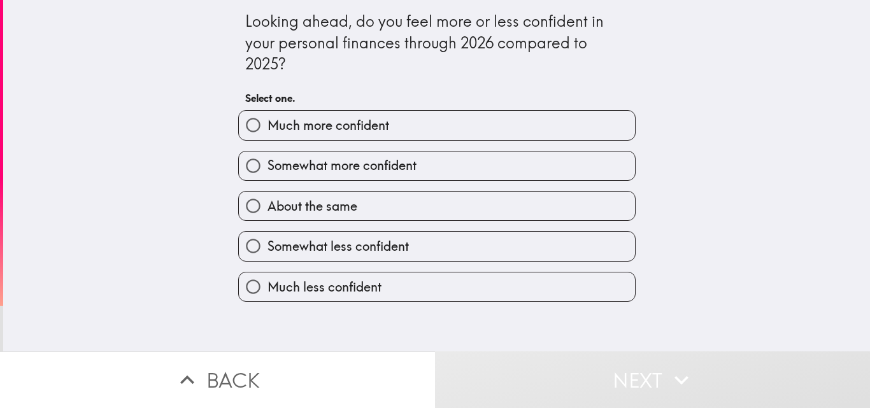
click at [339, 110] on div "Much more confident" at bounding box center [432, 120] width 408 height 40
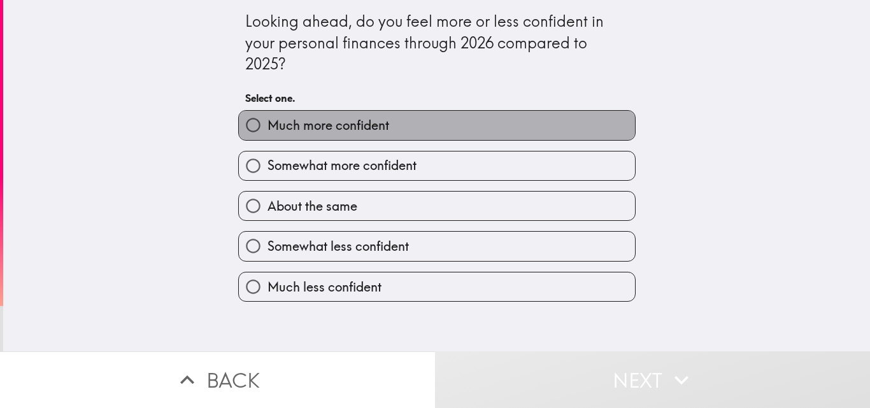
click at [346, 120] on span "Much more confident" at bounding box center [329, 126] width 122 height 18
click at [268, 120] on input "Much more confident" at bounding box center [253, 125] width 29 height 29
radio input "true"
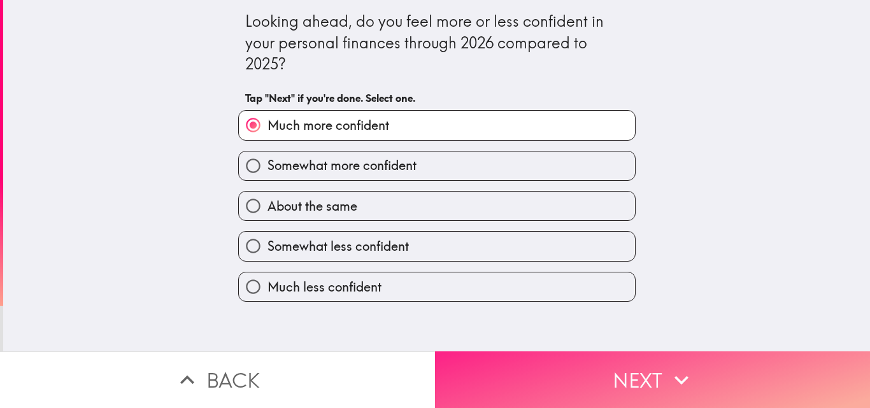
click at [503, 374] on button "Next" at bounding box center [652, 380] width 435 height 57
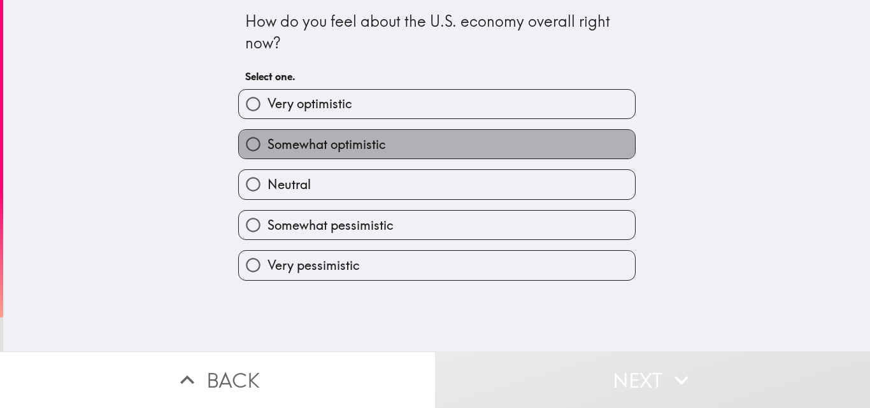
click at [304, 146] on span "Somewhat optimistic" at bounding box center [327, 145] width 118 height 18
click at [268, 146] on input "Somewhat optimistic" at bounding box center [253, 144] width 29 height 29
radio input "true"
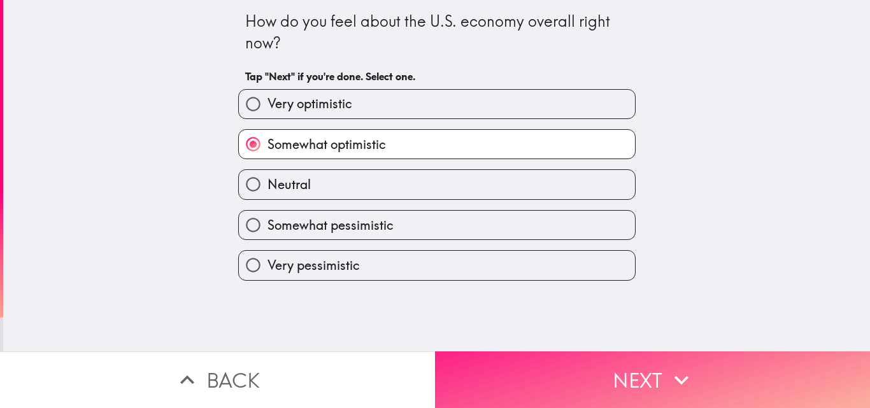
click at [464, 368] on button "Next" at bounding box center [652, 380] width 435 height 57
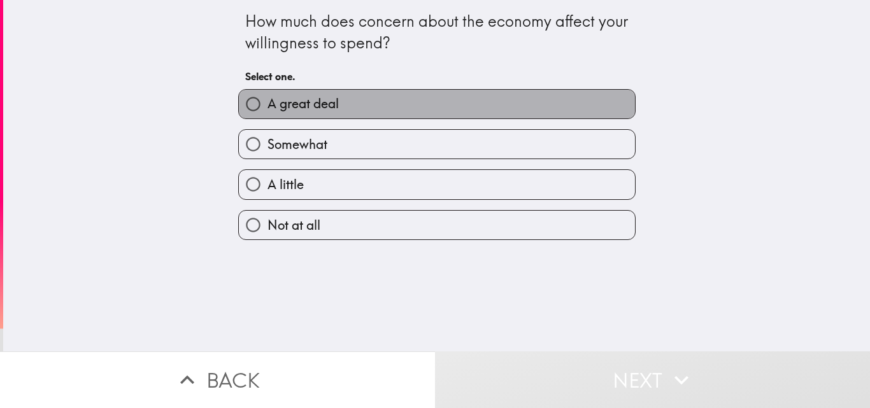
click at [313, 102] on span "A great deal" at bounding box center [303, 104] width 71 height 18
click at [268, 102] on input "A great deal" at bounding box center [253, 104] width 29 height 29
radio input "true"
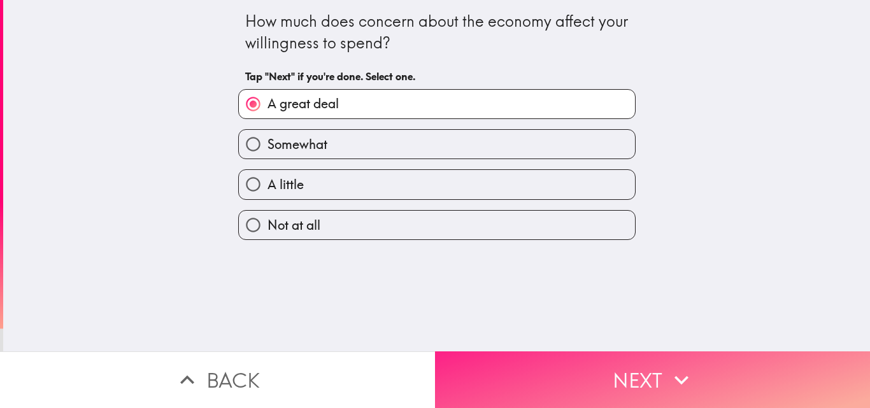
click at [473, 383] on button "Next" at bounding box center [652, 380] width 435 height 57
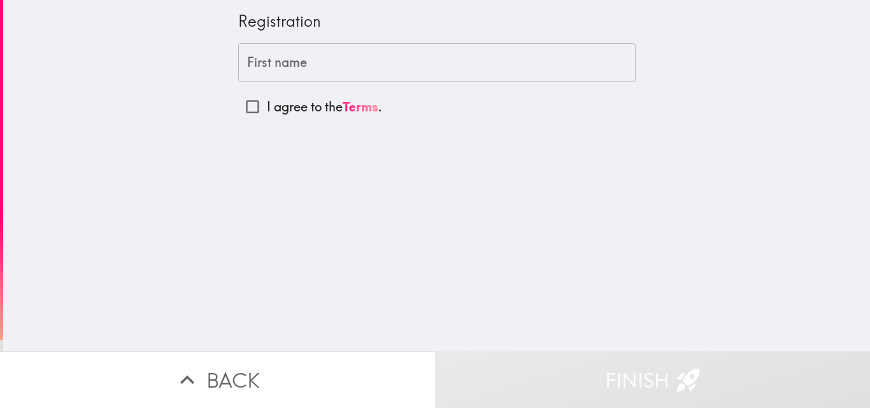
click at [301, 60] on input "First name" at bounding box center [436, 62] width 397 height 39
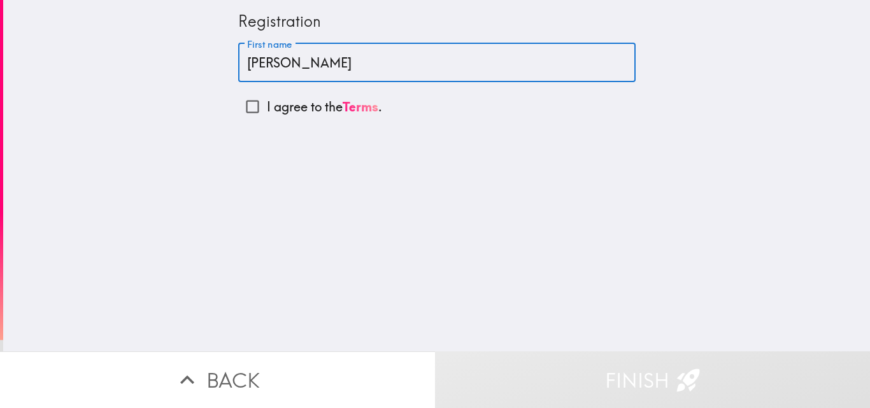
type input "[PERSON_NAME]"
click at [296, 101] on p "I agree to the Terms ." at bounding box center [324, 107] width 115 height 18
click at [267, 101] on input "I agree to the Terms ." at bounding box center [252, 106] width 29 height 29
checkbox input "true"
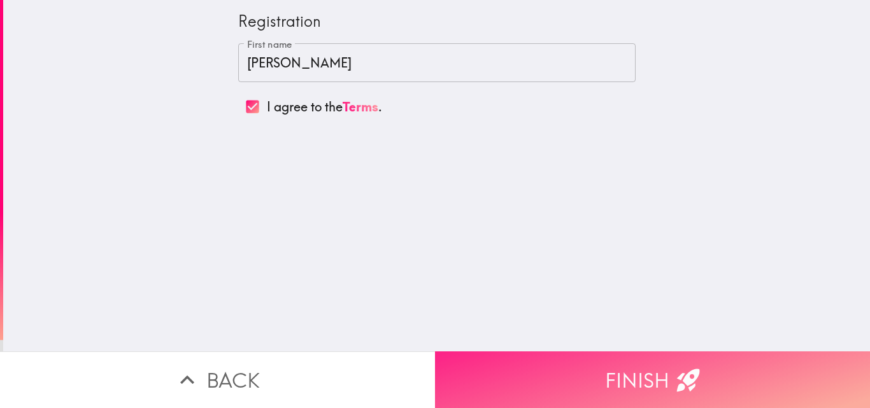
click at [522, 367] on button "Finish" at bounding box center [652, 380] width 435 height 57
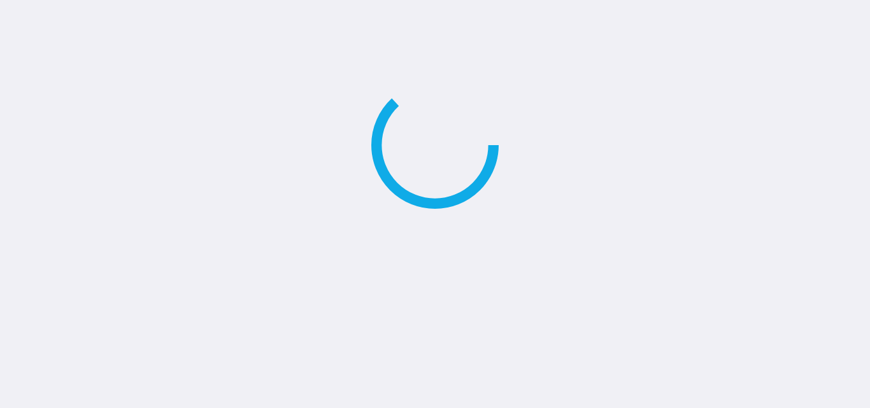
click at [522, 367] on main at bounding box center [435, 204] width 870 height 408
drag, startPoint x: 522, startPoint y: 367, endPoint x: 671, endPoint y: 388, distance: 150.5
click at [522, 367] on main at bounding box center [435, 204] width 870 height 408
